Goal: Transaction & Acquisition: Subscribe to service/newsletter

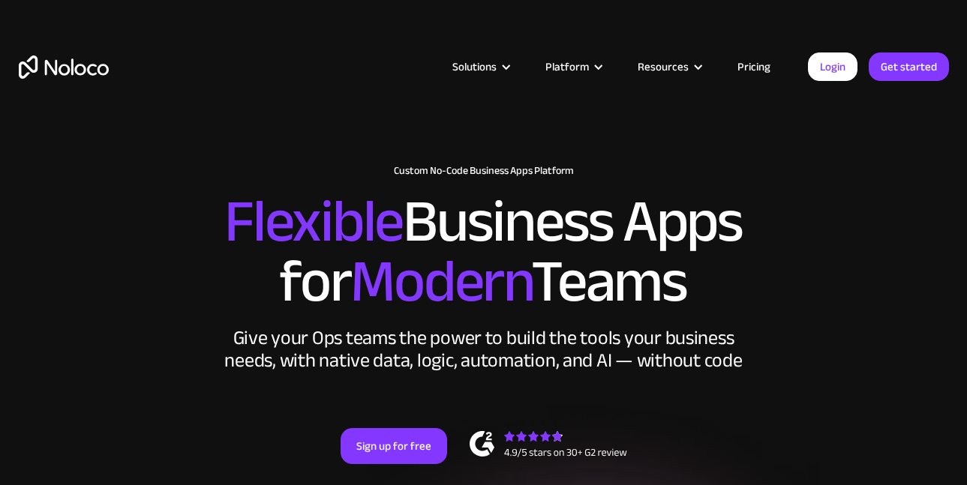
click at [698, 152] on div "New: Connect Noloco to Stripe Custom No-Code Business Apps Platform Flexible Bu…" at bounding box center [484, 329] width 960 height 359
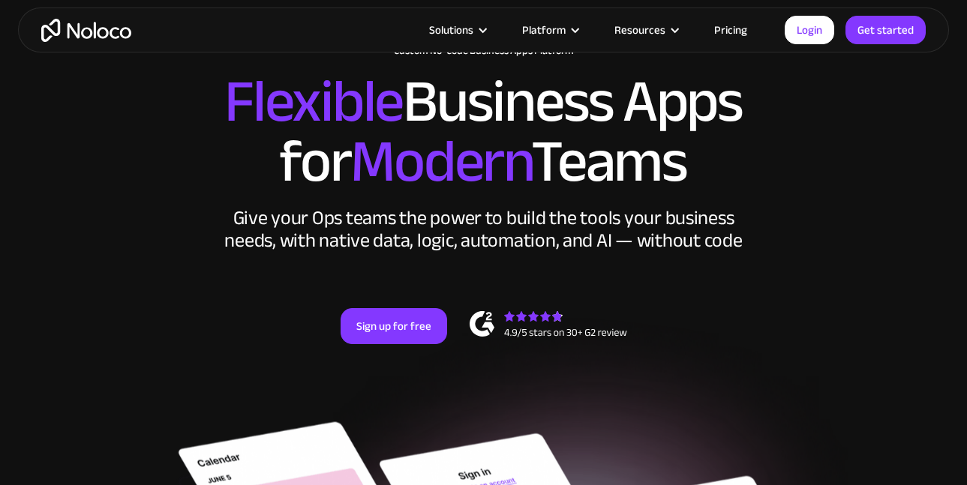
scroll to position [240, 0]
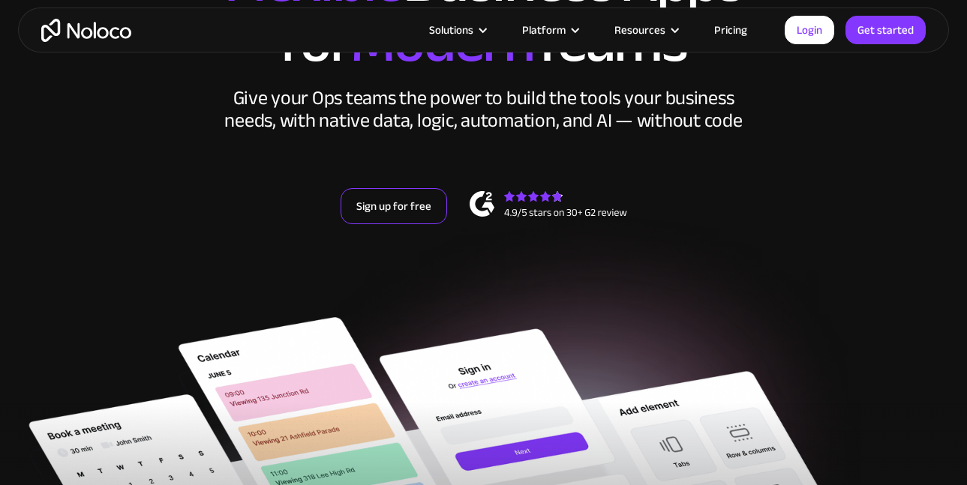
click at [368, 206] on link "Sign up for free" at bounding box center [394, 206] width 107 height 36
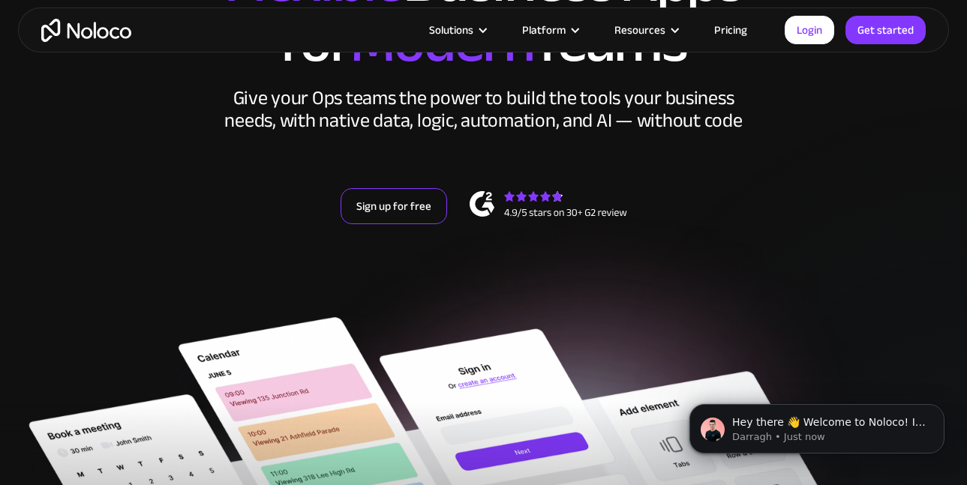
scroll to position [0, 0]
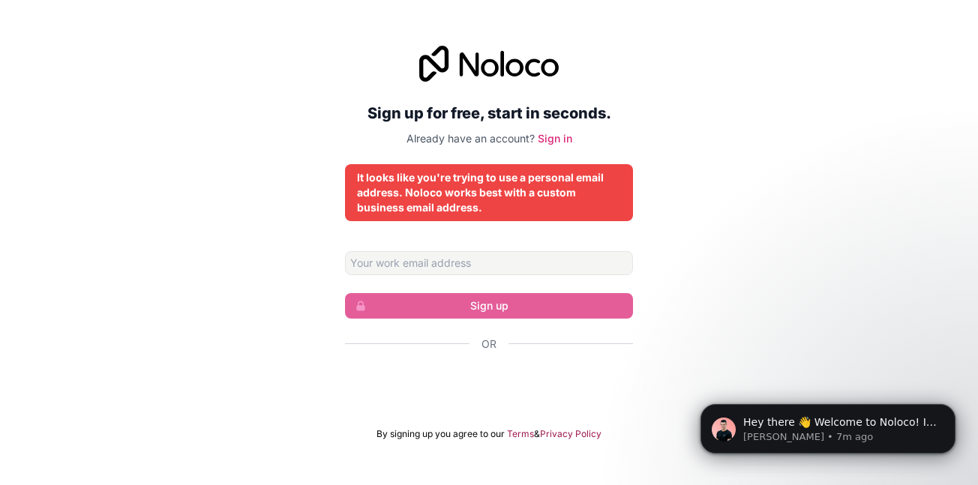
click at [482, 191] on div "It looks like you're trying to use a personal email address. Noloco works best …" at bounding box center [489, 192] width 264 height 45
click at [462, 261] on input "Email address" at bounding box center [489, 263] width 288 height 24
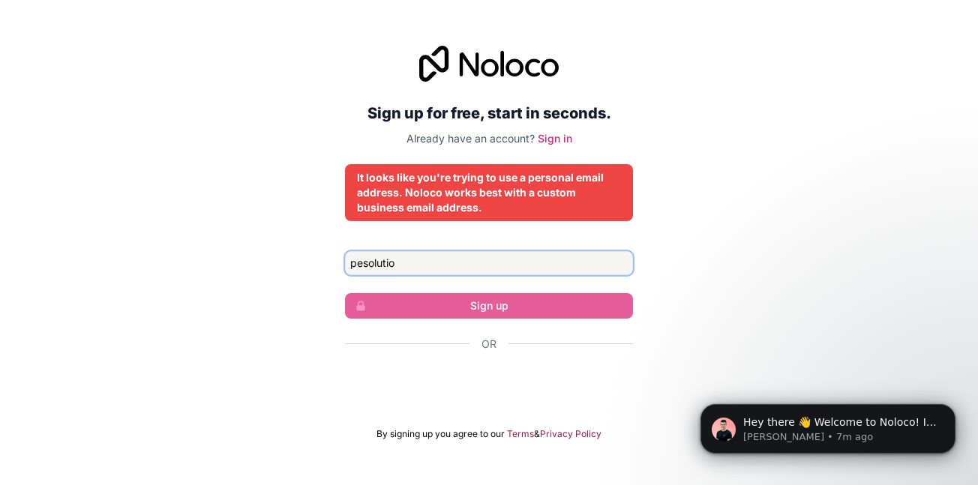
type input "pesolutio"
click at [549, 137] on link "Sign in" at bounding box center [555, 138] width 35 height 13
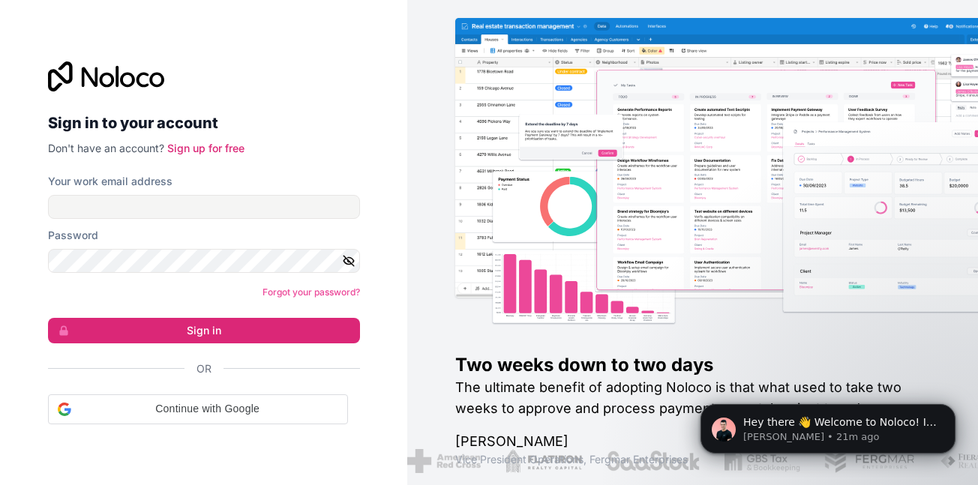
click at [245, 184] on div "Your work email address" at bounding box center [204, 181] width 312 height 15
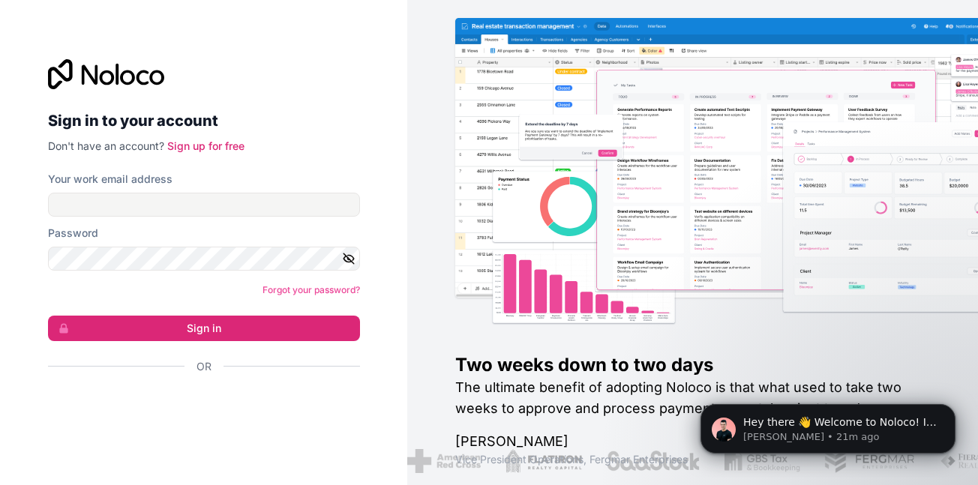
click at [132, 173] on label "Your work email address" at bounding box center [110, 179] width 125 height 15
click at [132, 193] on input "Your work email address" at bounding box center [204, 205] width 312 height 24
click at [119, 199] on input "Your work email address" at bounding box center [204, 205] width 312 height 24
type input "pesolution"
